Goal: Task Accomplishment & Management: Manage account settings

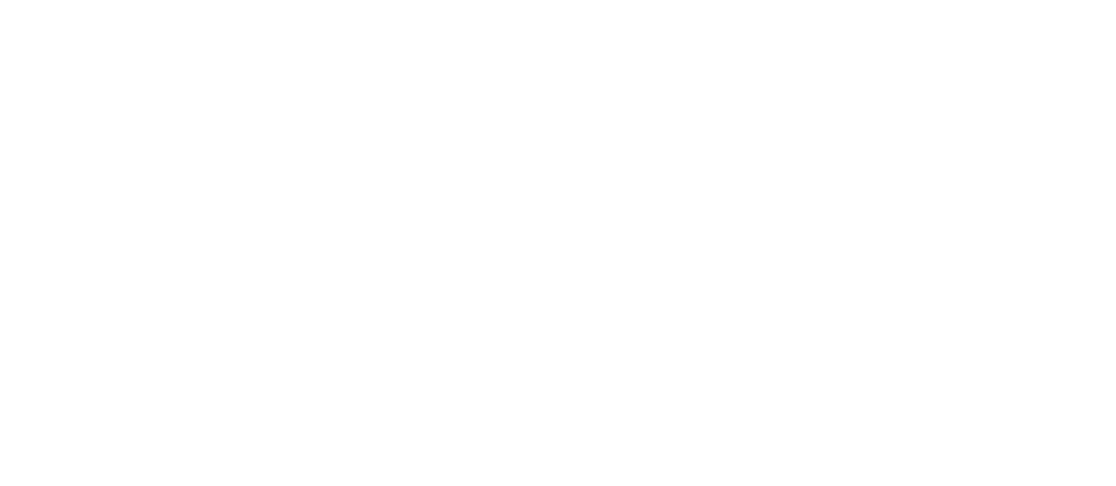
click at [725, 0] on html "Původní text Ohodnoťte tento překlad [PERSON_NAME] zpětná vazba bude použita k …" at bounding box center [558, 0] width 1116 height 0
click at [99, 0] on html "Původní text Ohodnoťte tento překlad [PERSON_NAME] zpětná vazba bude použita k …" at bounding box center [558, 0] width 1116 height 0
drag, startPoint x: 1128, startPoint y: 8, endPoint x: 1078, endPoint y: 101, distance: 105.5
click at [1078, 0] on html "Původní text Ohodnoťte tento překlad Vaše zpětná vazba bude použita k vylepšení…" at bounding box center [558, 0] width 1116 height 0
drag, startPoint x: 978, startPoint y: 1, endPoint x: 163, endPoint y: 73, distance: 818.2
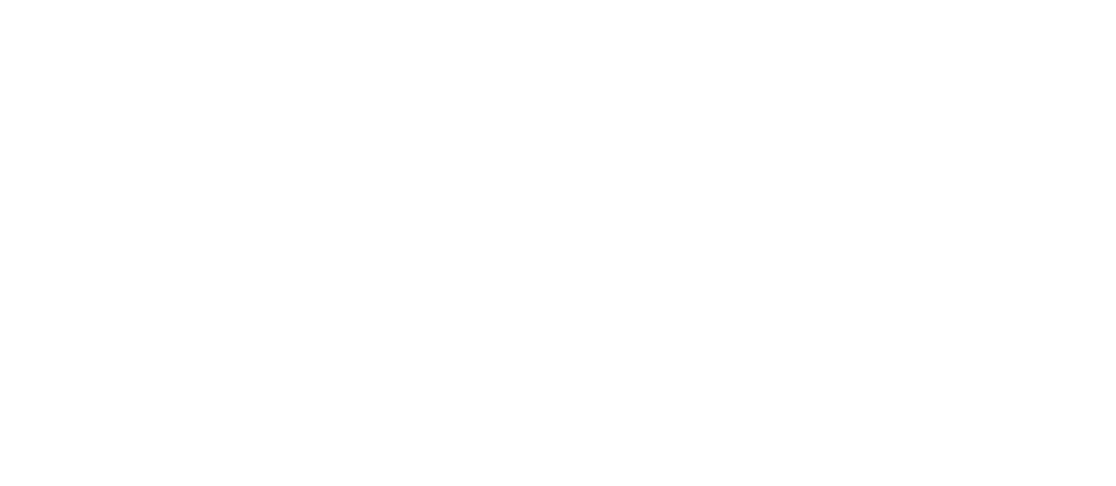
click at [163, 0] on html "Původní text Ohodnoťte tento překlad Vaše zpětná vazba bude použita k vylepšení…" at bounding box center [558, 0] width 1116 height 0
drag, startPoint x: 48, startPoint y: 6, endPoint x: 269, endPoint y: 78, distance: 233.1
click at [240, 0] on html "Původní text Ohodnoťte tento překlad Vaše zpětná vazba bude použita k vylepšení…" at bounding box center [558, 0] width 1116 height 0
click at [896, 0] on html "Původní text Ohodnoťte tento překlad Vaše zpětná vazba bude použita k vylepšení…" at bounding box center [558, 0] width 1116 height 0
drag, startPoint x: 927, startPoint y: 3, endPoint x: 349, endPoint y: 29, distance: 578.8
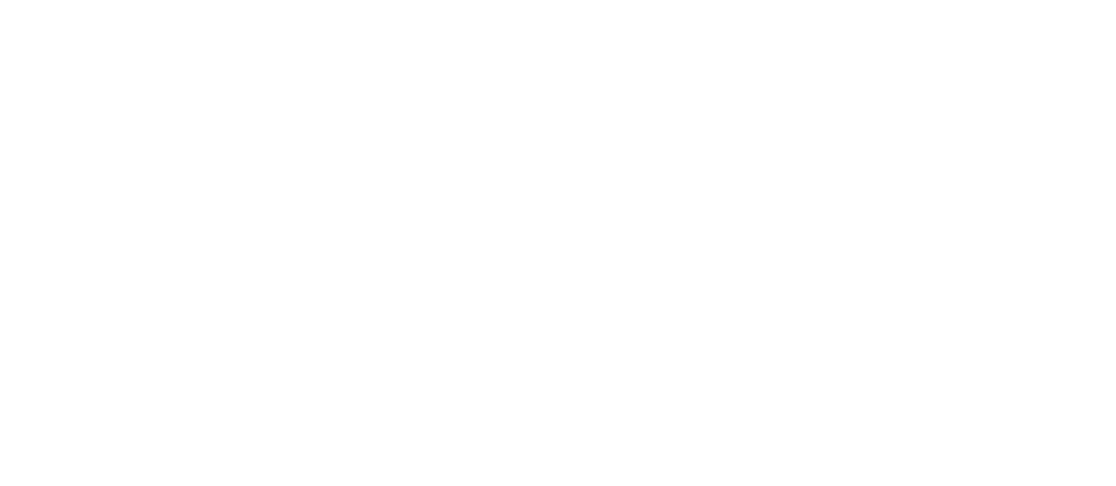
click at [458, 0] on html "Původní text Ohodnoťte tento překlad Vaše zpětná vazba bude použita k vylepšení…" at bounding box center [558, 0] width 1116 height 0
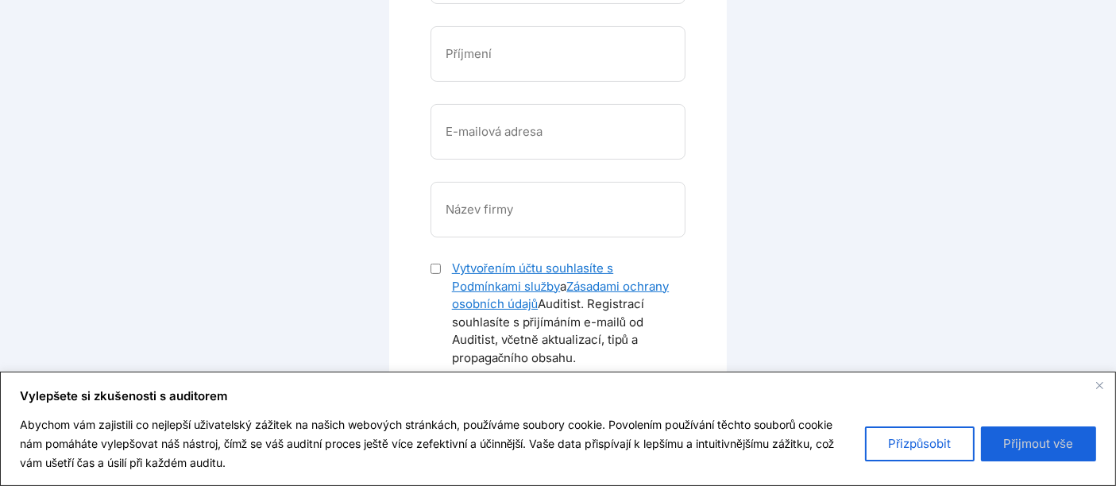
scroll to position [360, 0]
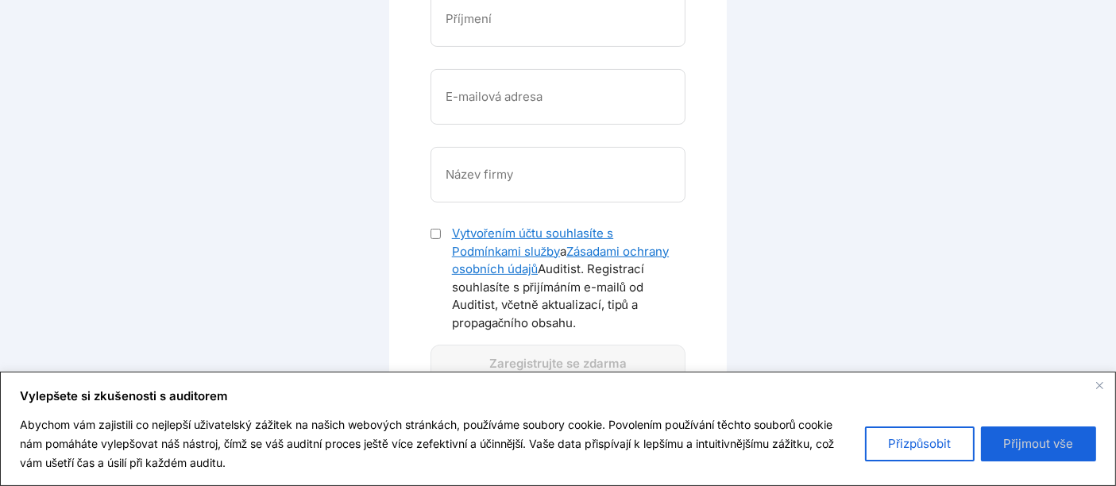
click at [1020, 446] on font "Přijmout vše" at bounding box center [1039, 443] width 70 height 15
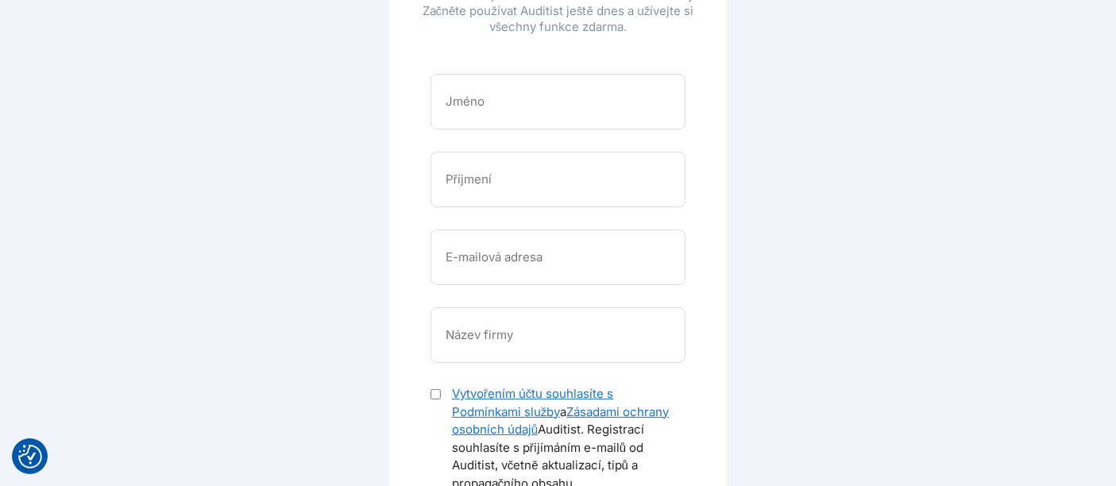
scroll to position [265, 0]
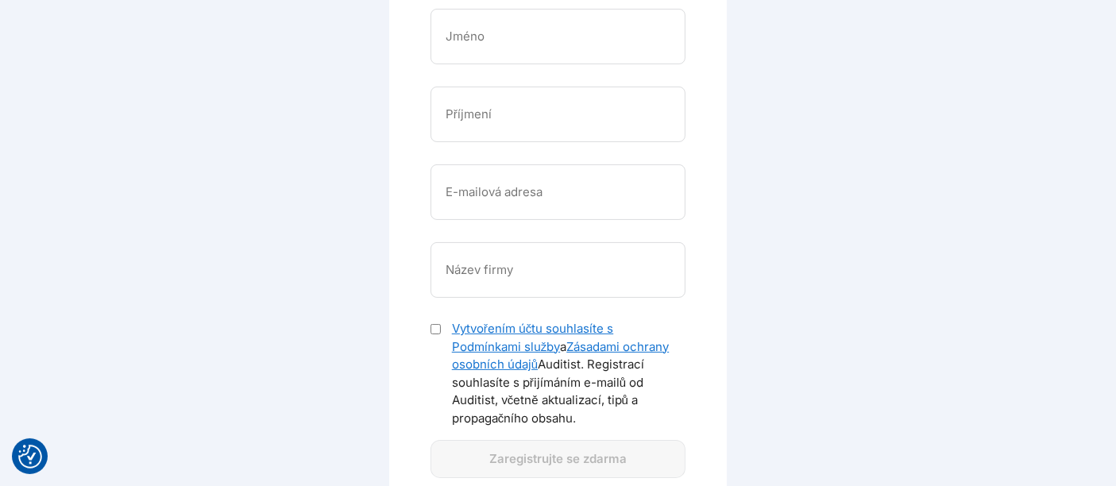
click at [429, 321] on div "Jméno Příjmení E-mailová adresa Název firmy Vytvořením účtu souhlasíte s Podmín…" at bounding box center [558, 211] width 280 height 457
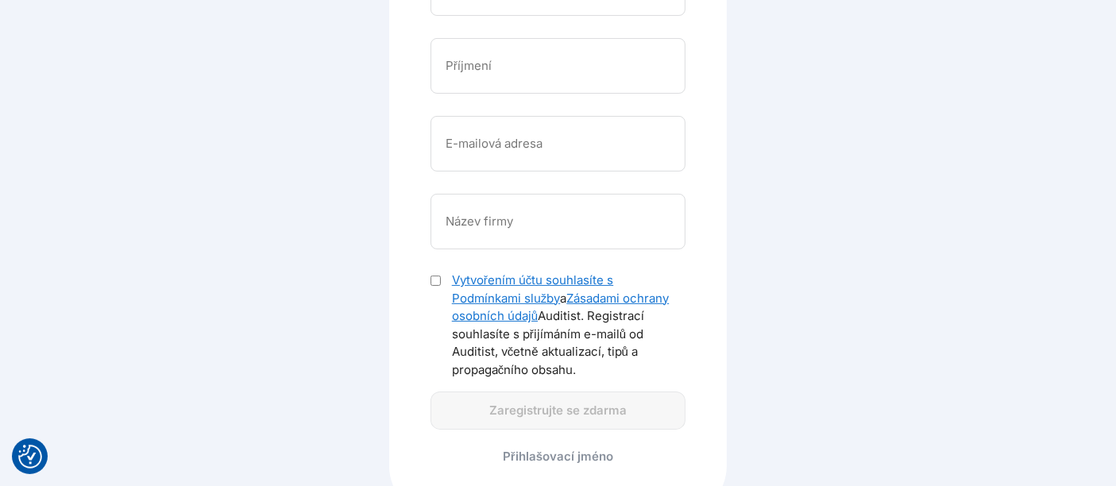
scroll to position [353, 0]
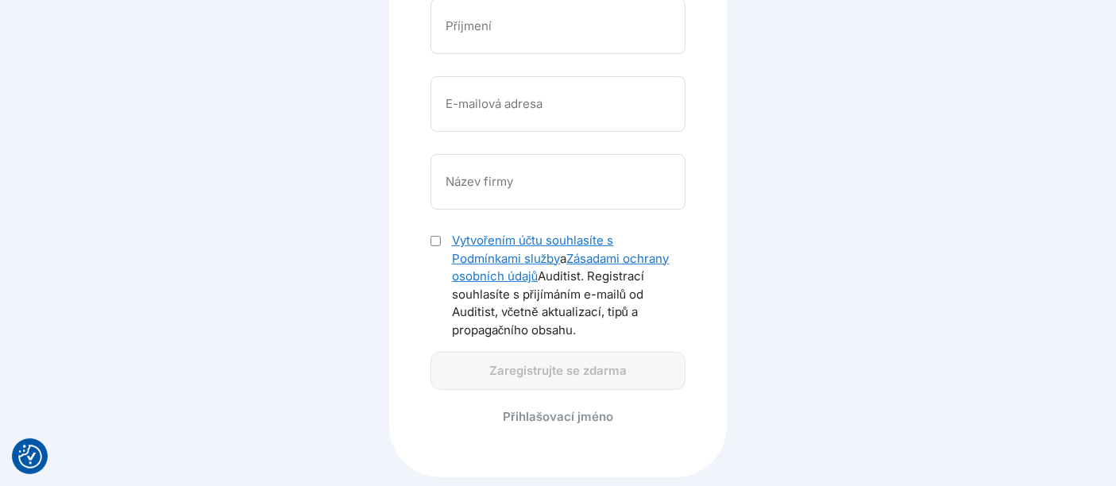
click at [535, 416] on font "Přihlašovací jméno" at bounding box center [558, 416] width 110 height 15
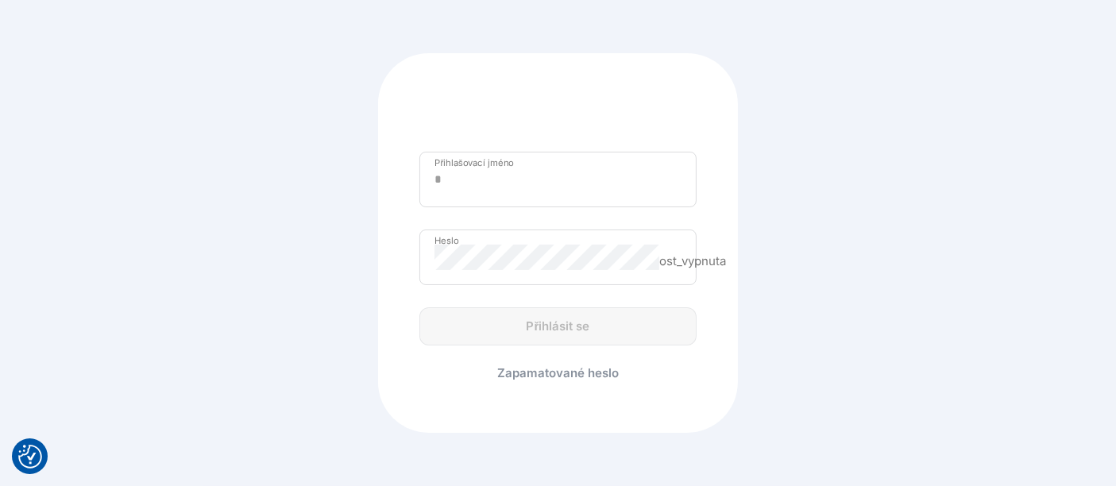
type input "**********"
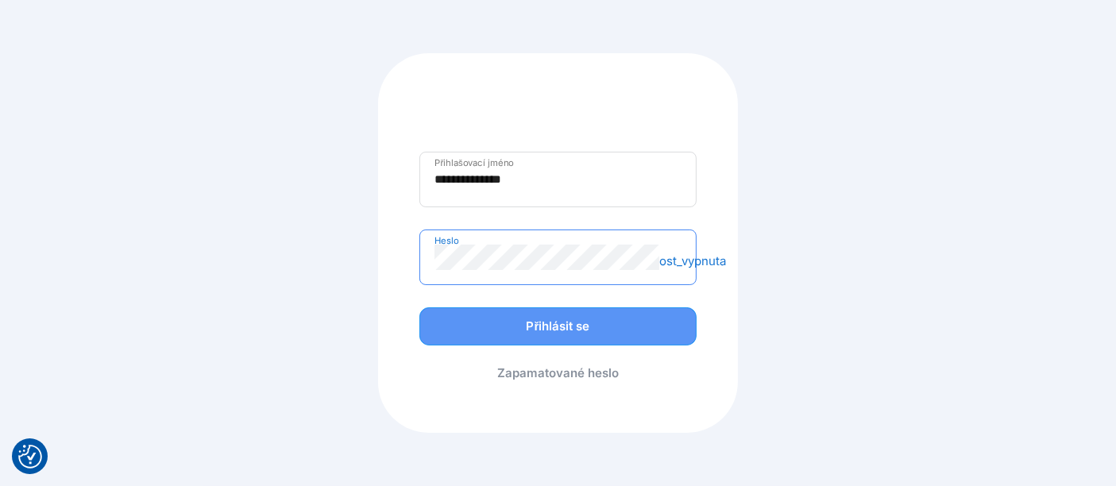
click at [647, 314] on button "Přihlásit se" at bounding box center [557, 326] width 276 height 38
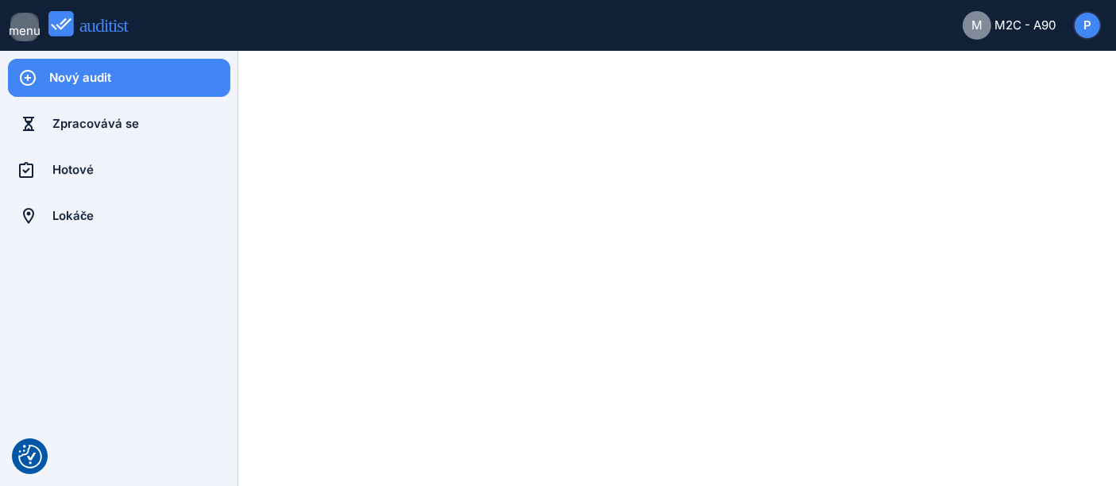
click at [10, 29] on font "menu" at bounding box center [25, 30] width 32 height 15
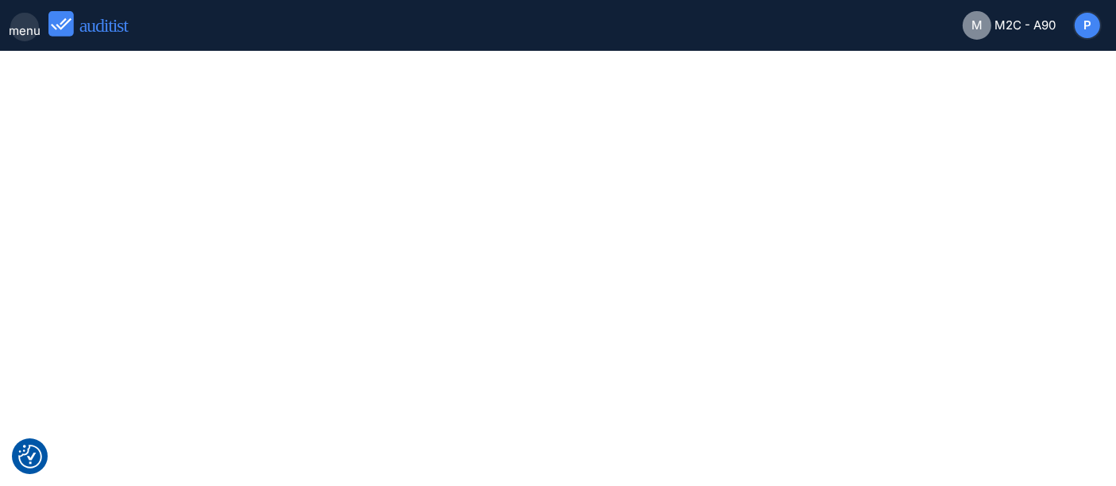
click at [10, 29] on font "menu" at bounding box center [25, 30] width 32 height 15
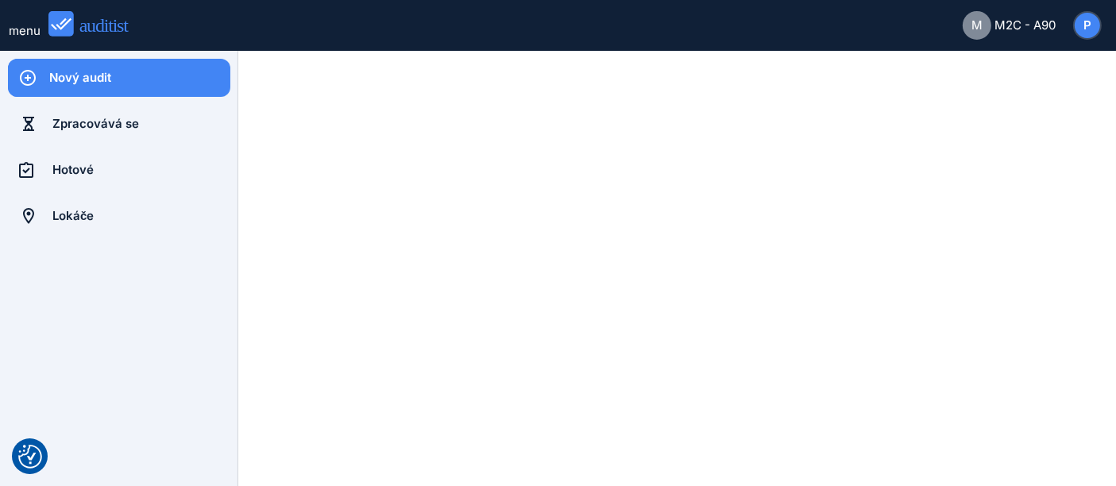
click at [1078, 26] on div "P" at bounding box center [1087, 25] width 25 height 25
click at [1098, 27] on div "P" at bounding box center [1087, 25] width 25 height 25
click at [984, 26] on div "M" at bounding box center [977, 25] width 29 height 29
click at [1016, 22] on font "M2C - A90" at bounding box center [1024, 24] width 61 height 15
click at [30, 458] on img "Předvolby souhlasu" at bounding box center [30, 457] width 24 height 24
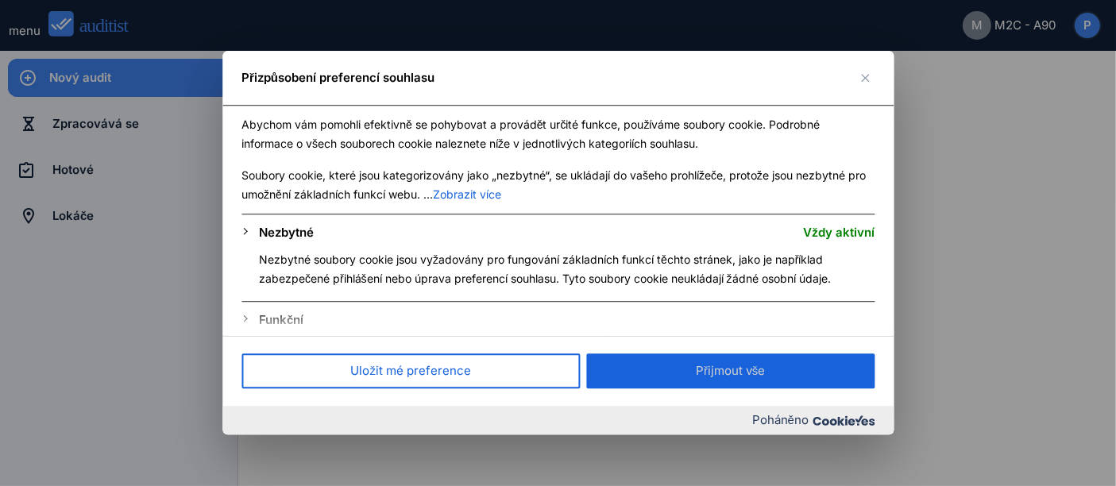
click at [34, 460] on div at bounding box center [558, 243] width 1116 height 486
click at [925, 151] on div at bounding box center [558, 243] width 1116 height 486
click at [879, 71] on div "Přizpůsobení preferencí souhlasu" at bounding box center [557, 78] width 671 height 55
click at [867, 80] on img "Blízko" at bounding box center [865, 78] width 8 height 8
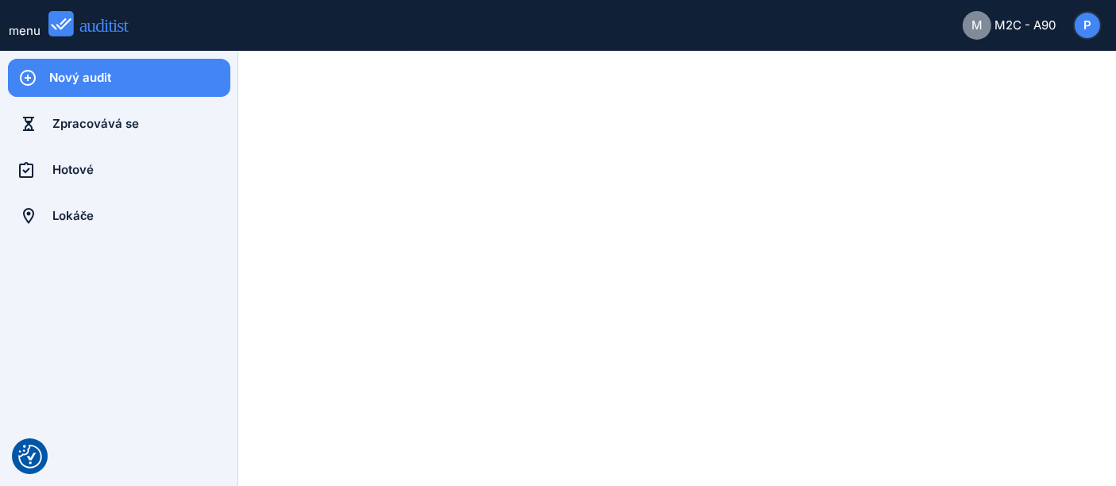
click at [1048, 167] on div at bounding box center [677, 268] width 840 height 397
click at [1087, 25] on font "P" at bounding box center [1087, 24] width 8 height 15
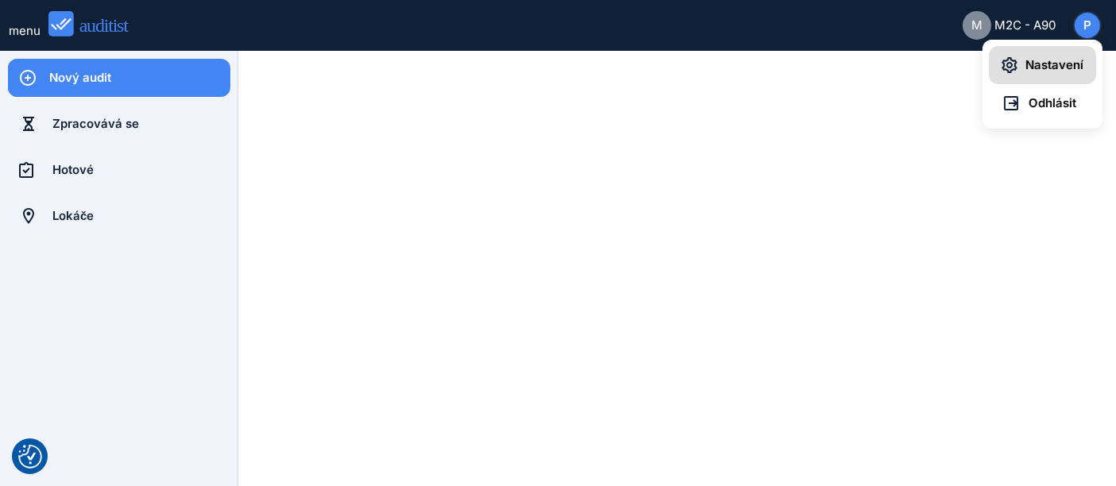
click at [1062, 71] on span "Nastavení" at bounding box center [1050, 65] width 66 height 18
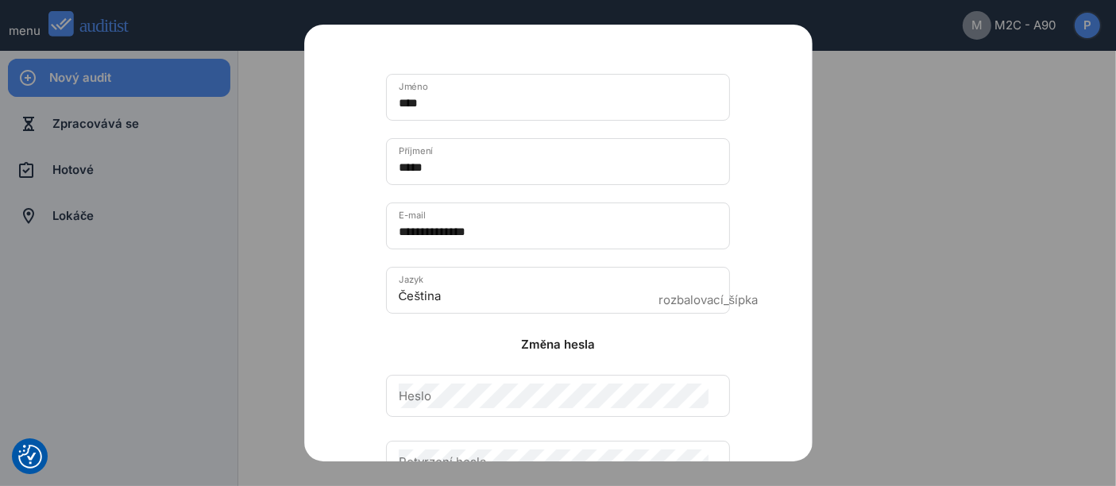
scroll to position [162, 0]
click at [868, 113] on div at bounding box center [558, 243] width 1116 height 486
click at [851, 98] on div at bounding box center [558, 243] width 1116 height 486
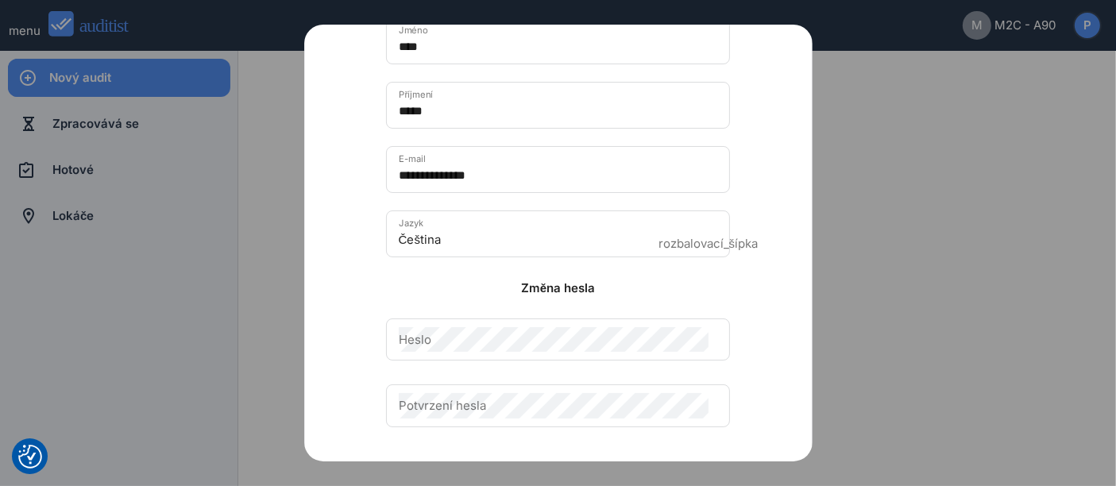
scroll to position [338, 0]
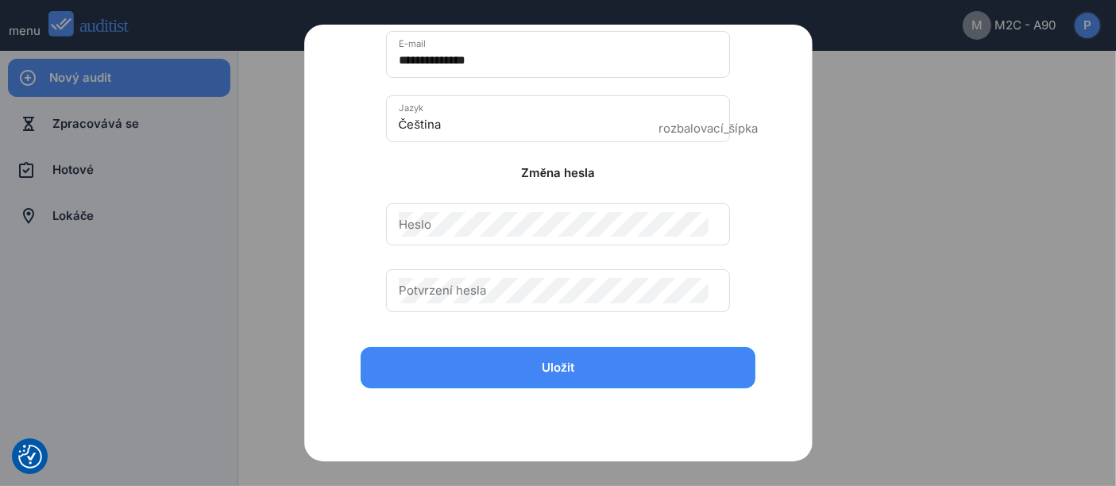
drag, startPoint x: 792, startPoint y: 278, endPoint x: 863, endPoint y: 60, distance: 228.8
click at [801, 110] on div "**********" at bounding box center [558, 244] width 508 height 438
click at [866, 56] on div at bounding box center [558, 243] width 1116 height 486
drag, startPoint x: 868, startPoint y: 57, endPoint x: 892, endPoint y: 89, distance: 39.7
click at [871, 64] on div at bounding box center [558, 243] width 1116 height 486
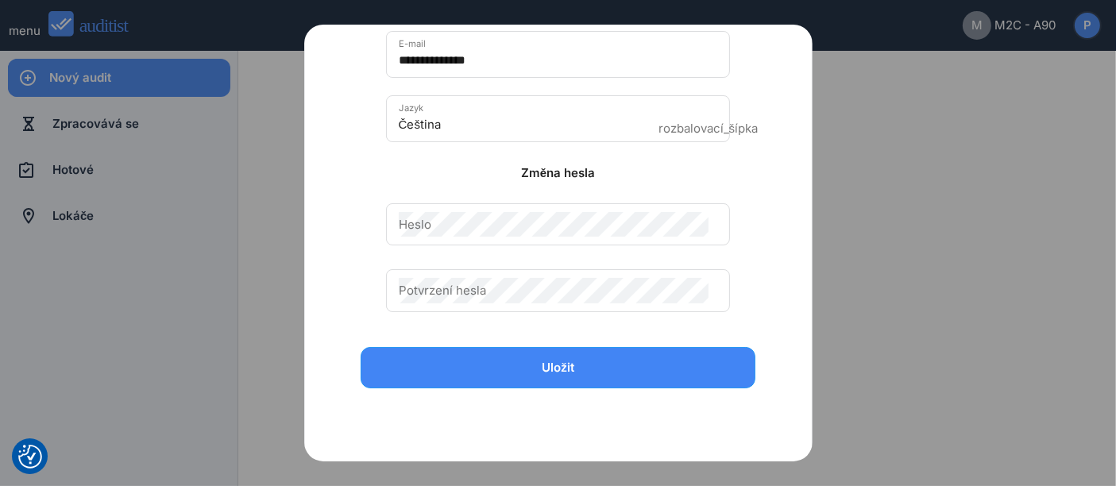
click at [893, 91] on div at bounding box center [558, 243] width 1116 height 486
click at [838, 276] on div at bounding box center [558, 243] width 1116 height 486
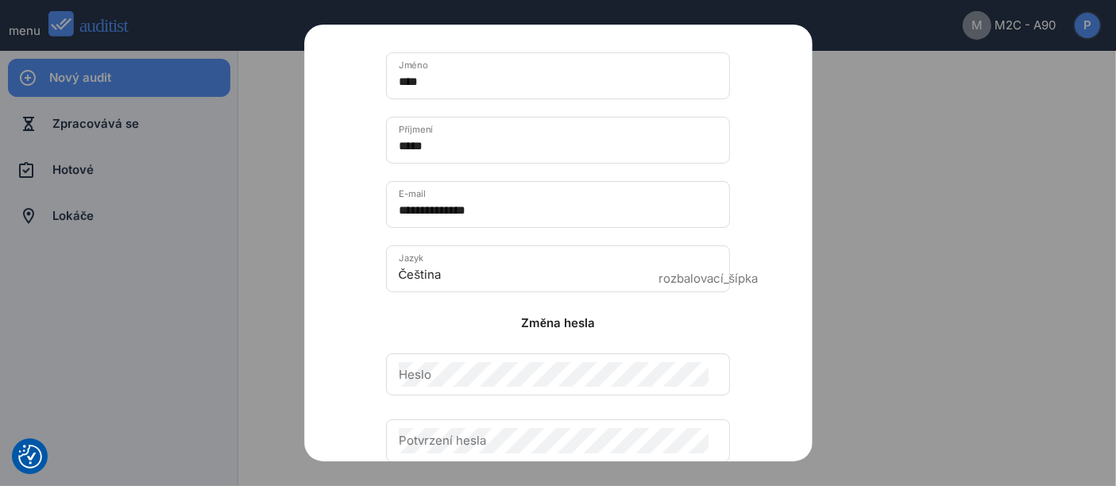
scroll to position [162, 0]
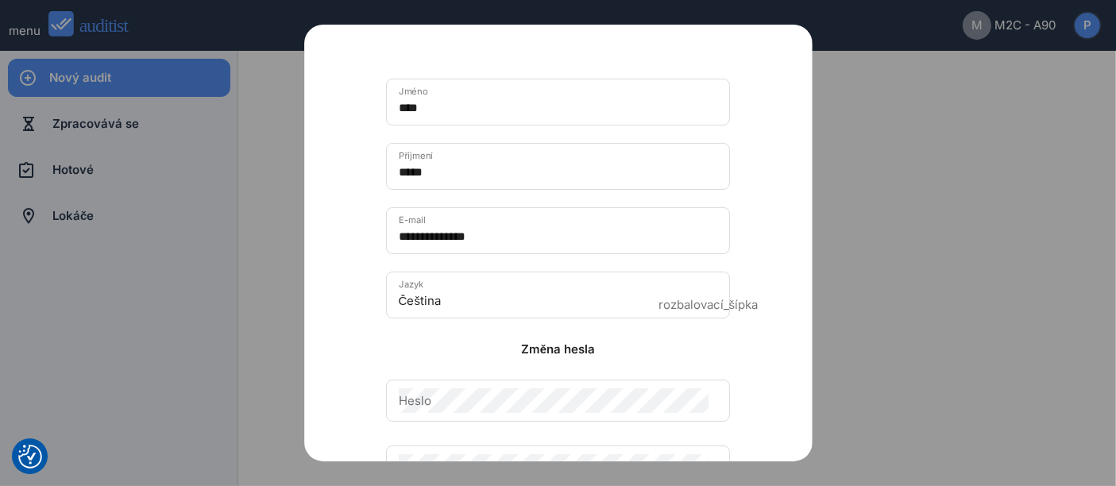
click at [1105, 28] on div at bounding box center [558, 243] width 1116 height 486
click at [1087, 23] on div at bounding box center [558, 243] width 1116 height 486
click at [961, 22] on div at bounding box center [558, 243] width 1116 height 486
click at [934, 230] on div at bounding box center [558, 243] width 1116 height 486
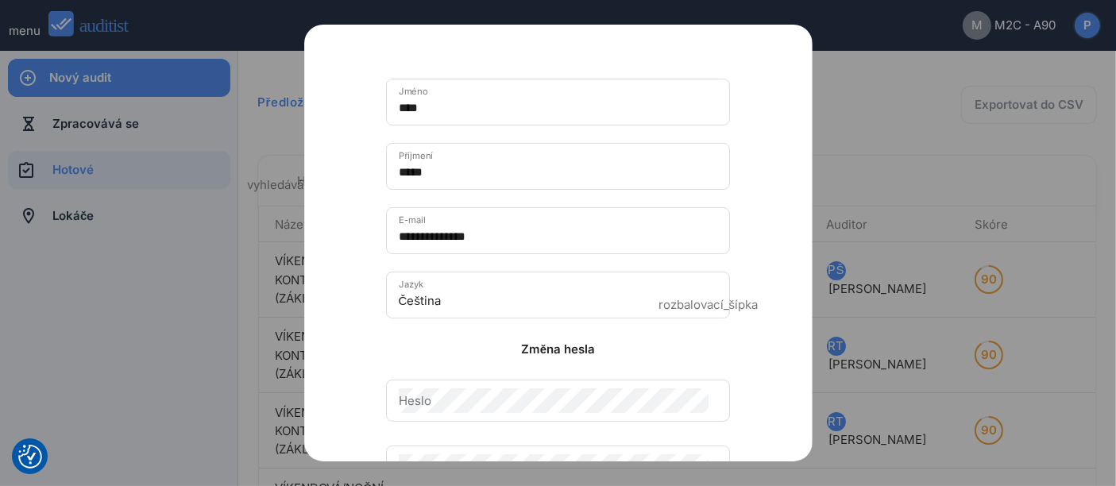
click at [856, 86] on div at bounding box center [558, 243] width 1116 height 486
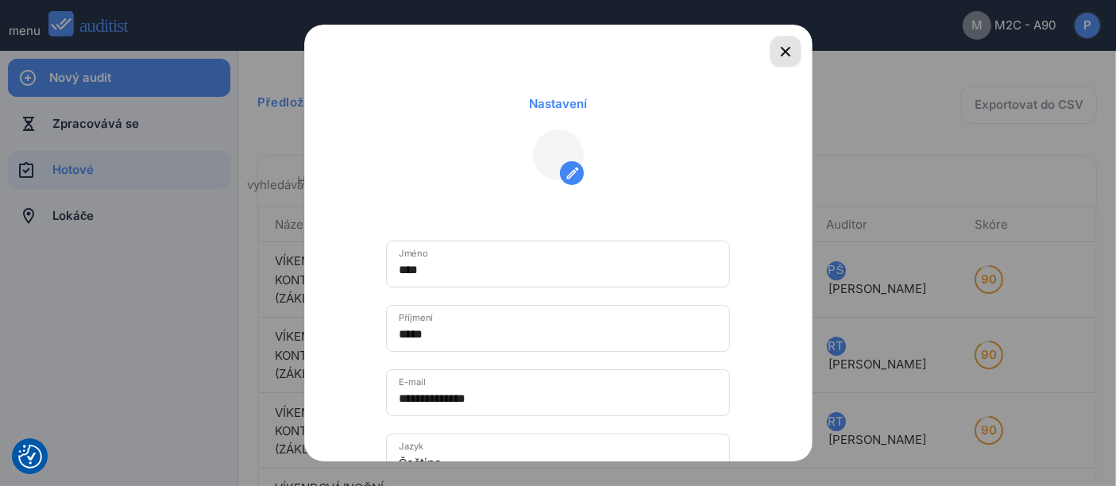
click at [776, 58] on icon "button" at bounding box center [785, 51] width 19 height 19
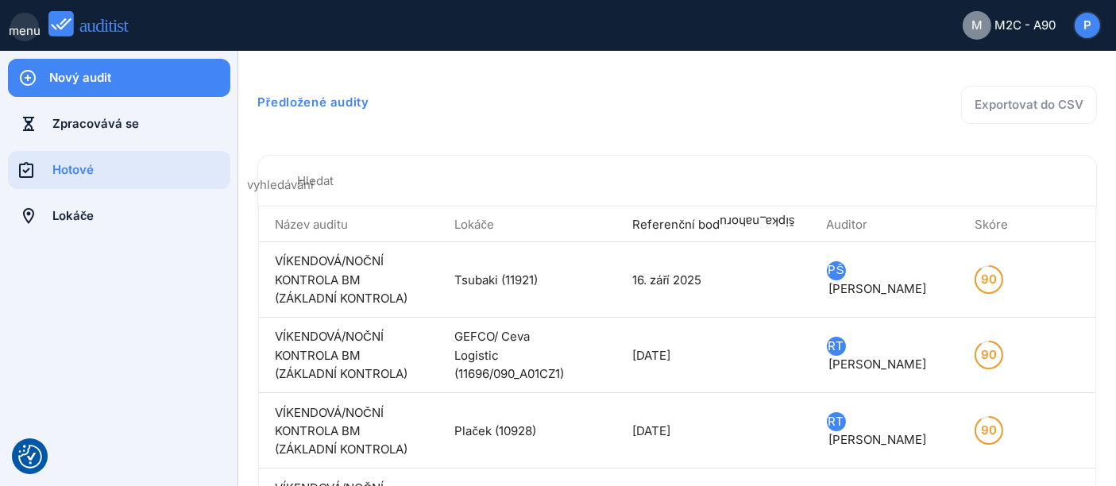
click at [23, 28] on font "menu" at bounding box center [25, 30] width 32 height 15
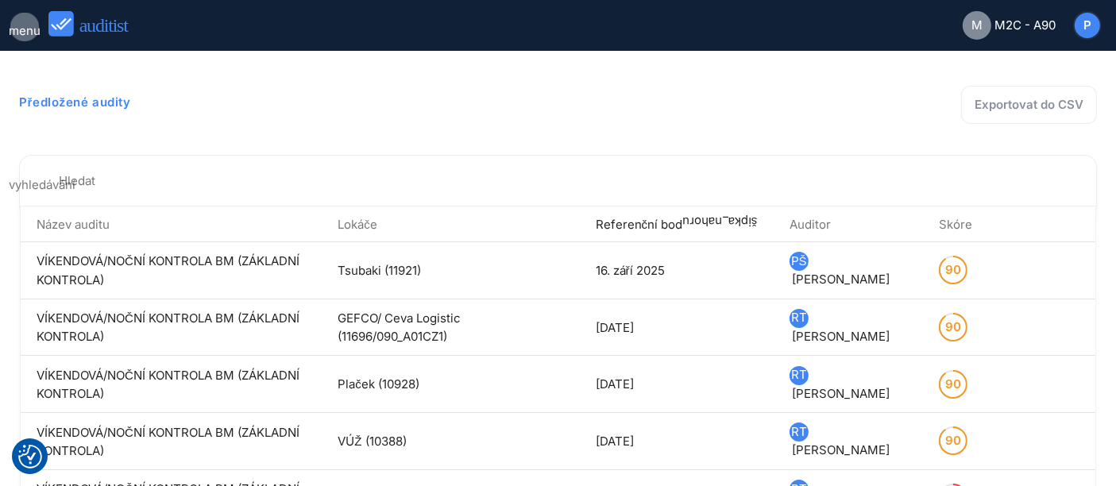
click at [23, 28] on font "menu" at bounding box center [25, 30] width 32 height 15
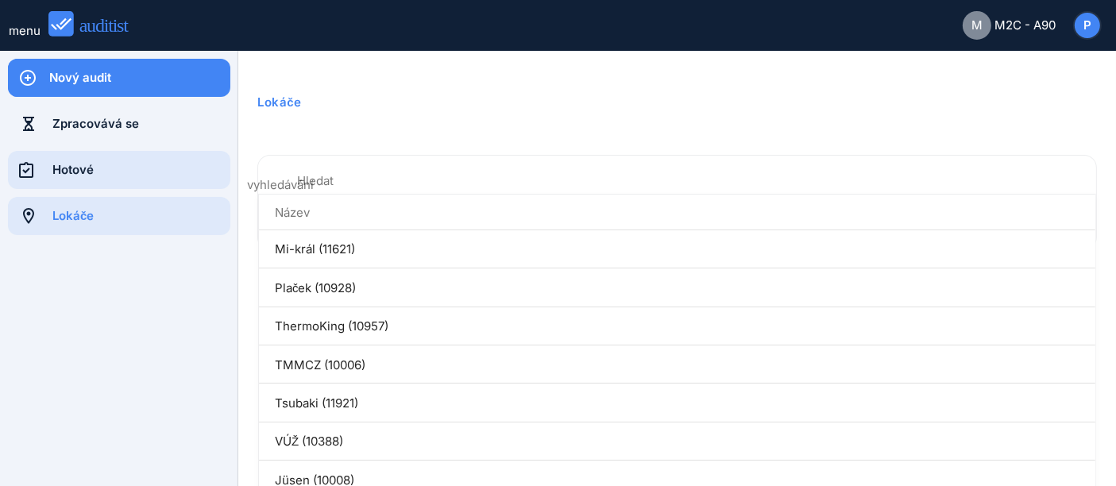
click at [110, 171] on div "Hotové" at bounding box center [141, 169] width 178 height 17
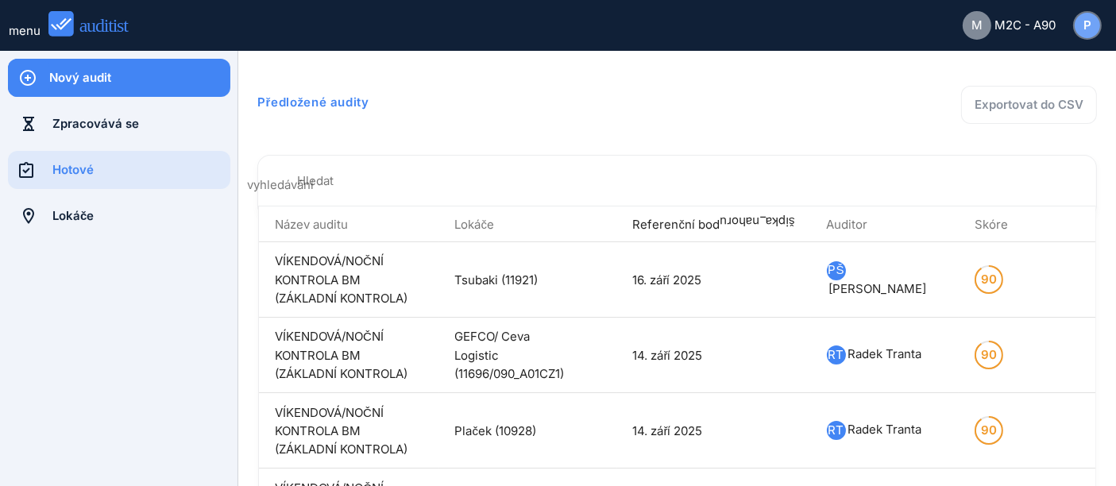
click at [1091, 25] on font "P" at bounding box center [1087, 24] width 8 height 15
click at [1087, 28] on font "P" at bounding box center [1087, 24] width 8 height 15
click at [1080, 25] on div "P" at bounding box center [1087, 25] width 25 height 25
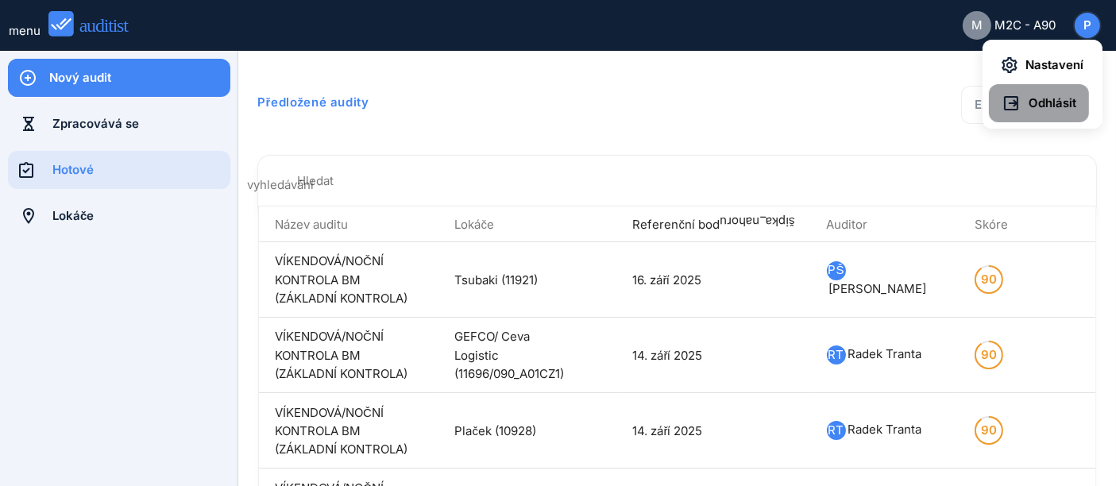
click at [1080, 107] on button "Odhlásit" at bounding box center [1039, 103] width 100 height 38
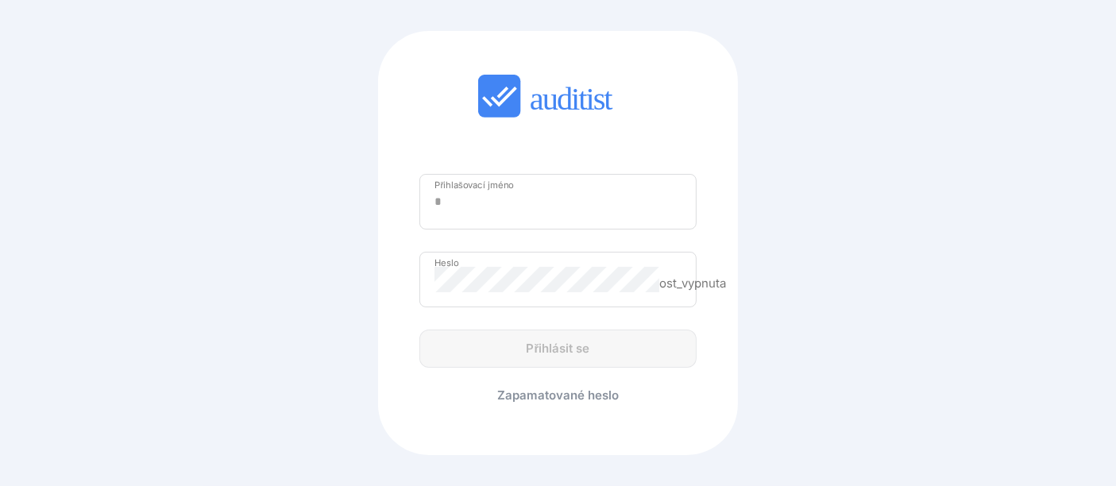
type input "**********"
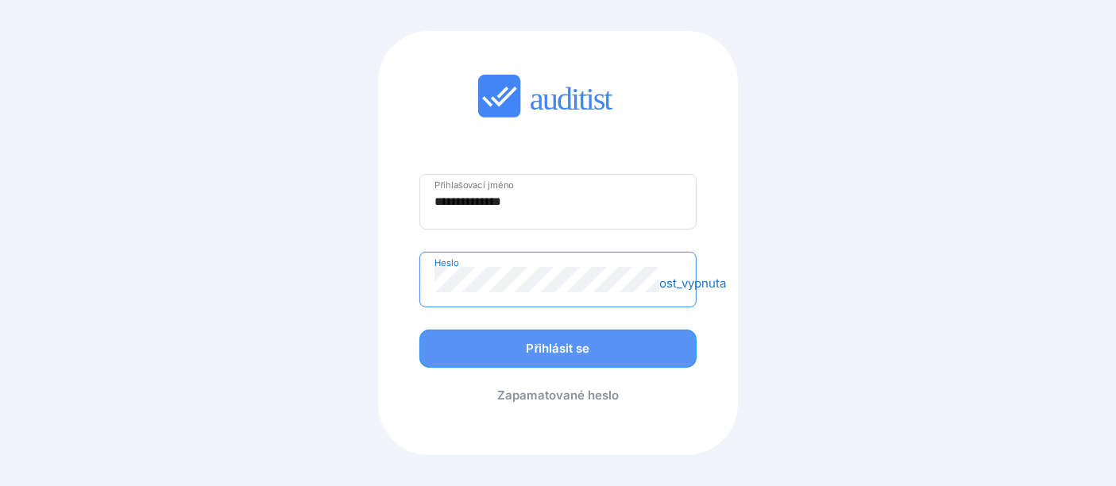
click at [617, 353] on div "Přihlásit se" at bounding box center [557, 349] width 243 height 18
